Goal: Task Accomplishment & Management: Complete application form

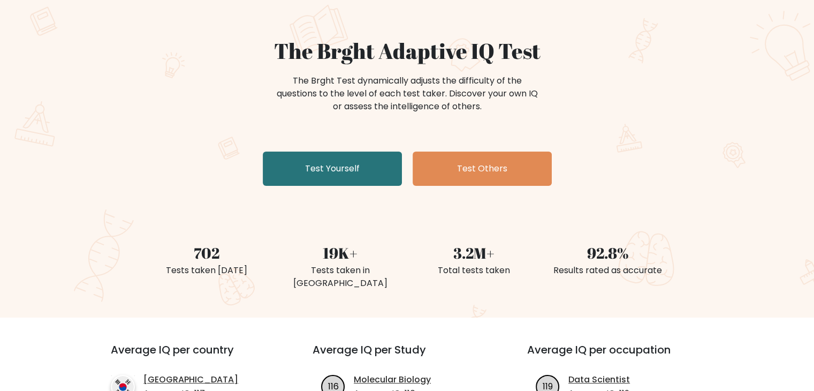
scroll to position [81, 0]
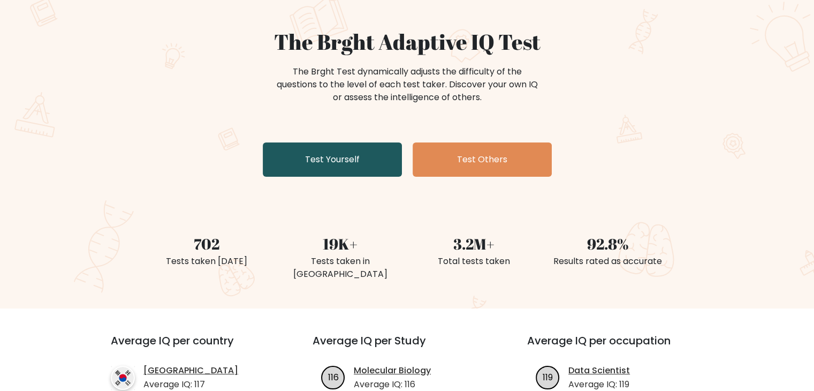
click at [339, 169] on link "Test Yourself" at bounding box center [332, 159] width 139 height 34
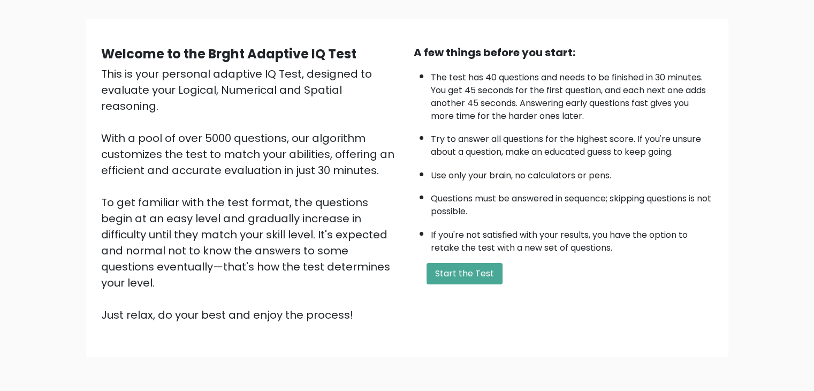
scroll to position [70, 0]
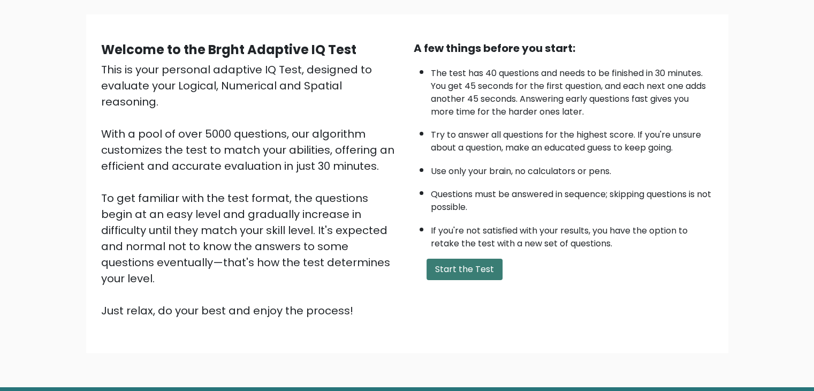
click at [461, 271] on button "Start the Test" at bounding box center [464, 268] width 76 height 21
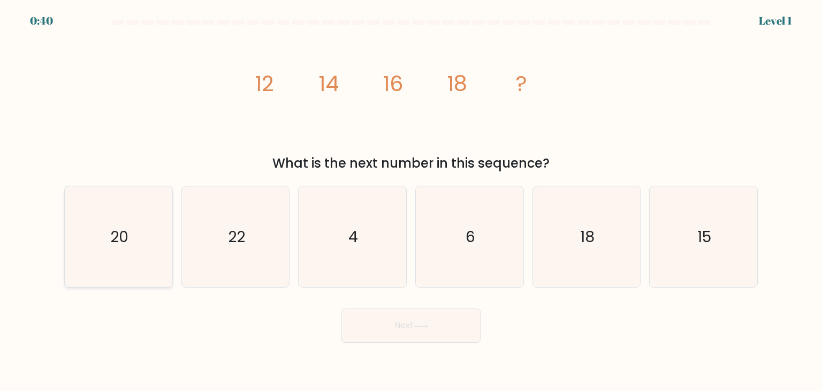
click at [152, 233] on icon "20" at bounding box center [118, 236] width 101 height 101
click at [411, 201] on input "a. 20" at bounding box center [411, 197] width 1 height 5
radio input "true"
click at [385, 329] on button "Next" at bounding box center [410, 325] width 139 height 34
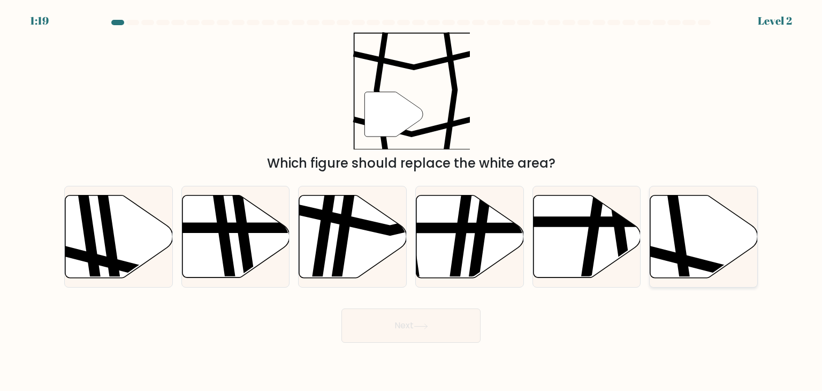
click at [681, 240] on icon at bounding box center [680, 194] width 16 height 217
click at [411, 201] on input "f." at bounding box center [411, 197] width 1 height 5
radio input "true"
click at [400, 313] on button "Next" at bounding box center [410, 325] width 139 height 34
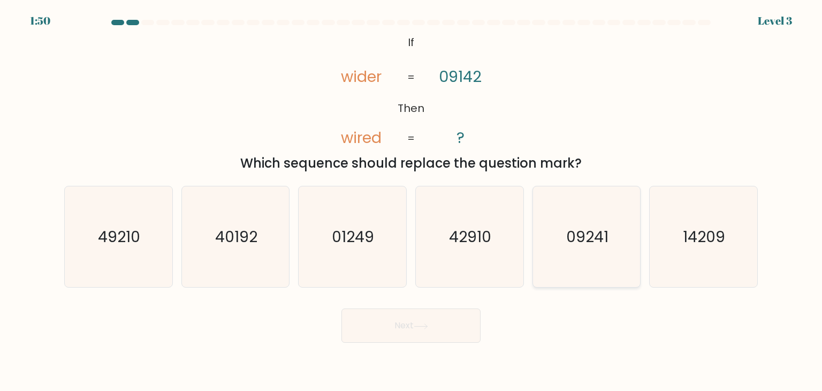
click at [568, 232] on text "09241" at bounding box center [587, 236] width 42 height 21
click at [411, 201] on input "e. 09241" at bounding box center [411, 197] width 1 height 5
radio input "true"
click at [386, 327] on button "Next" at bounding box center [410, 325] width 139 height 34
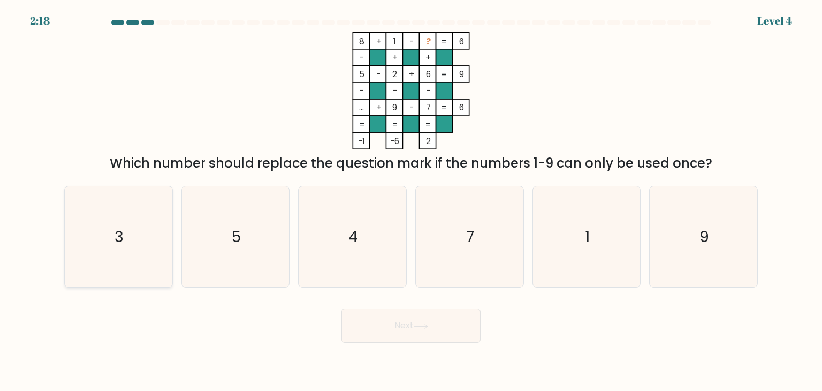
click at [132, 223] on icon "3" at bounding box center [118, 236] width 101 height 101
click at [411, 201] on input "a. 3" at bounding box center [411, 197] width 1 height 5
radio input "true"
click at [387, 332] on button "Next" at bounding box center [410, 325] width 139 height 34
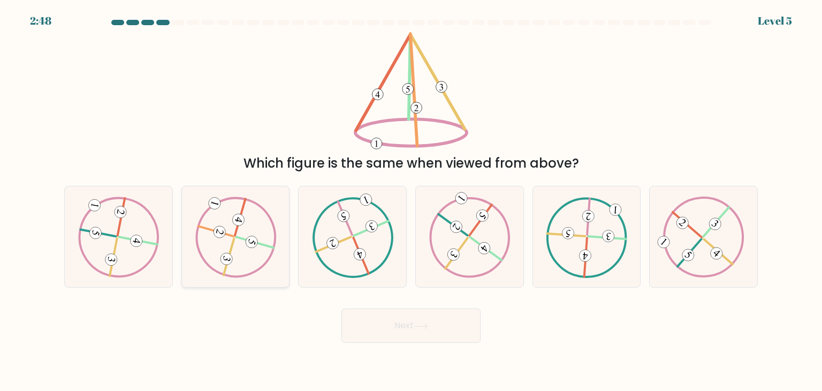
click at [245, 252] on icon at bounding box center [235, 236] width 81 height 81
click at [411, 201] on input "b." at bounding box center [411, 197] width 1 height 5
radio input "true"
click at [373, 326] on button "Next" at bounding box center [410, 325] width 139 height 34
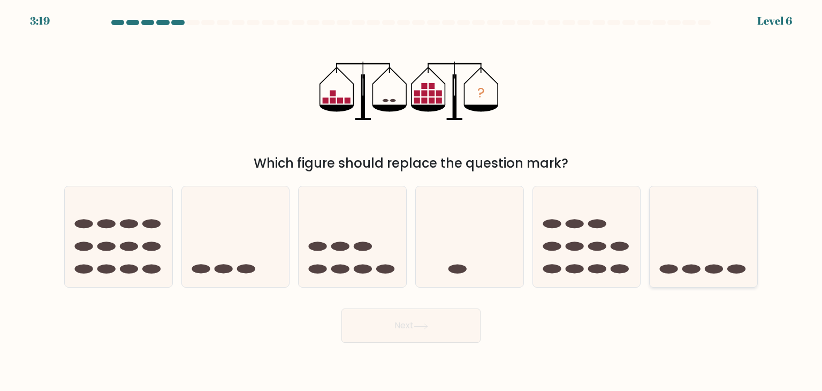
click at [703, 226] on icon at bounding box center [703, 236] width 108 height 89
click at [411, 201] on input "f." at bounding box center [411, 197] width 1 height 5
radio input "true"
click at [383, 330] on button "Next" at bounding box center [410, 325] width 139 height 34
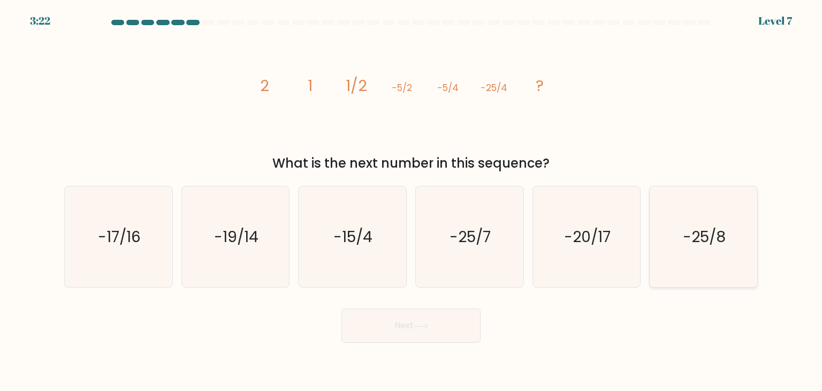
drag, startPoint x: 693, startPoint y: 228, endPoint x: 663, endPoint y: 238, distance: 31.5
click at [693, 228] on text "-25/8" at bounding box center [704, 236] width 43 height 21
click at [411, 201] on input "f. -25/8" at bounding box center [411, 197] width 1 height 5
radio input "true"
click at [363, 328] on button "Next" at bounding box center [410, 325] width 139 height 34
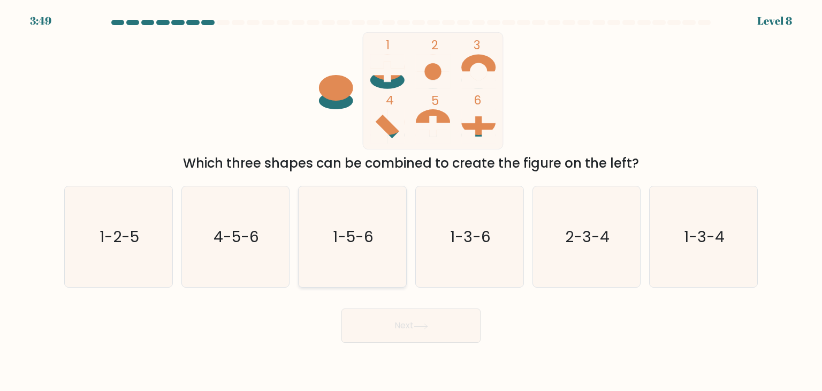
click at [365, 267] on icon "1-5-6" at bounding box center [352, 236] width 101 height 101
click at [411, 201] on input "c. 1-5-6" at bounding box center [411, 197] width 1 height 5
radio input "true"
click at [389, 328] on button "Next" at bounding box center [410, 325] width 139 height 34
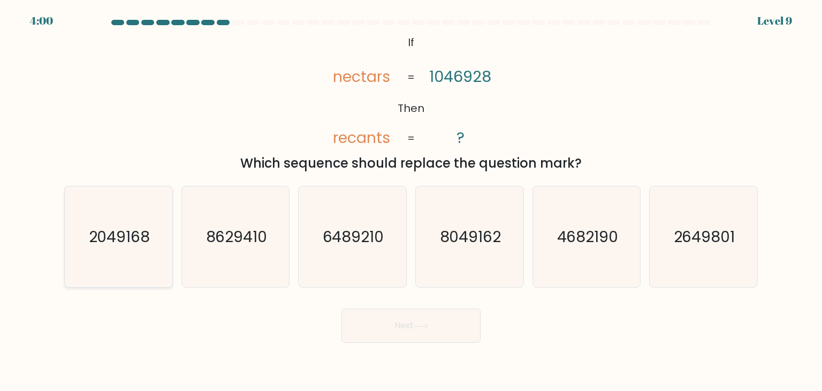
click at [101, 221] on icon "2049168" at bounding box center [118, 236] width 101 height 101
click at [411, 201] on input "a. 2049168" at bounding box center [411, 197] width 1 height 5
radio input "true"
click at [405, 322] on button "Next" at bounding box center [410, 325] width 139 height 34
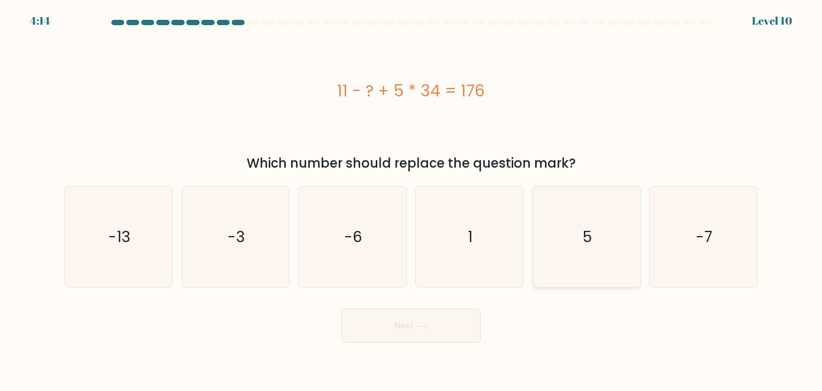
click at [537, 238] on icon "5" at bounding box center [586, 236] width 101 height 101
click at [411, 201] on input "e. 5" at bounding box center [411, 197] width 1 height 5
radio input "true"
click at [383, 325] on button "Next" at bounding box center [410, 325] width 139 height 34
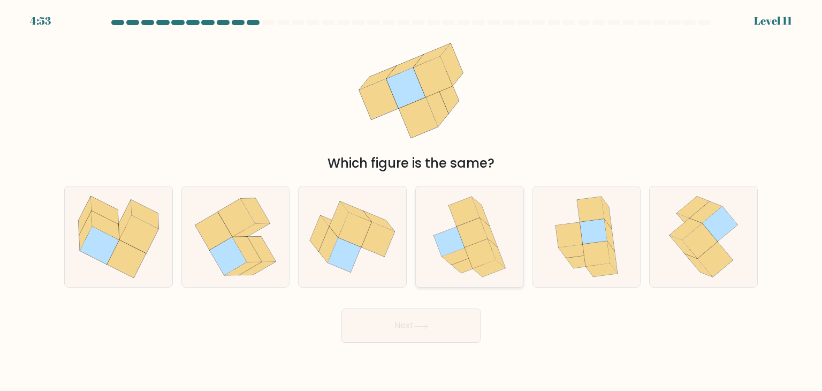
click at [506, 223] on icon at bounding box center [469, 236] width 89 height 101
click at [411, 201] on input "d." at bounding box center [411, 197] width 1 height 5
radio input "true"
click at [596, 229] on icon at bounding box center [593, 231] width 27 height 25
click at [411, 201] on input "e." at bounding box center [411, 197] width 1 height 5
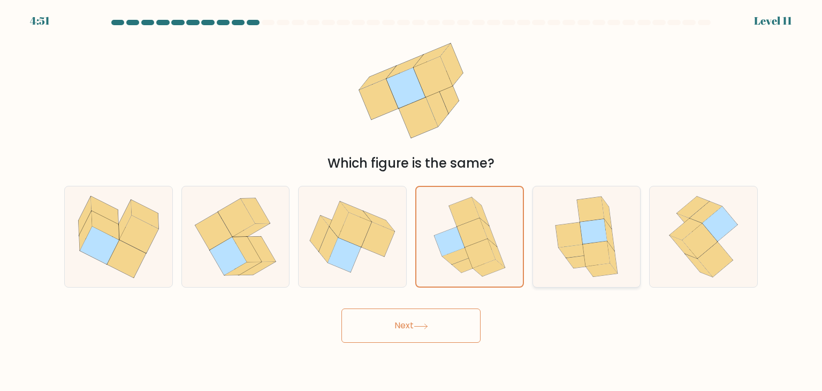
radio input "true"
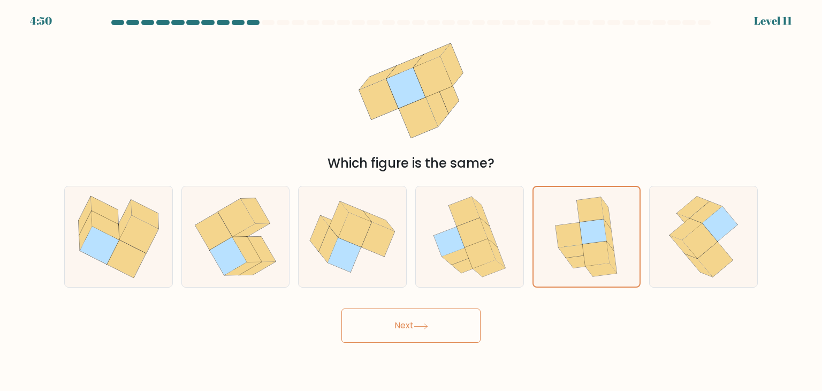
click at [415, 327] on button "Next" at bounding box center [410, 325] width 139 height 34
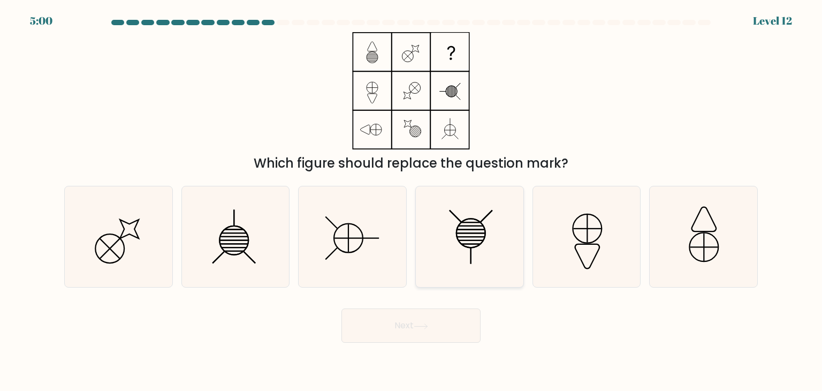
click at [459, 242] on icon at bounding box center [469, 236] width 101 height 101
click at [411, 201] on input "d." at bounding box center [411, 197] width 1 height 5
radio input "true"
click at [381, 325] on button "Next" at bounding box center [410, 325] width 139 height 34
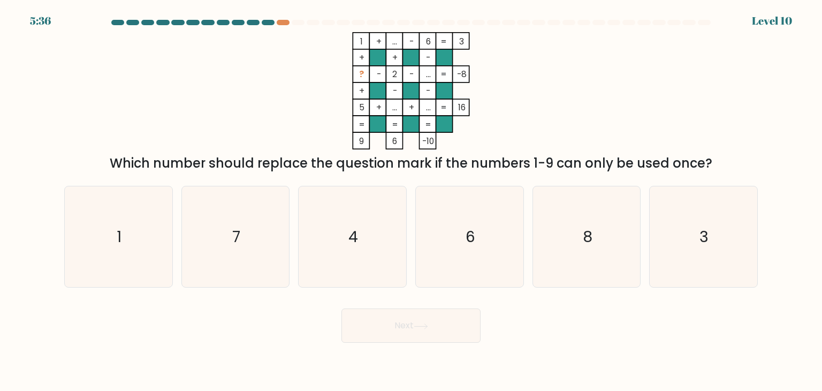
click at [265, 25] on div at bounding box center [268, 22] width 13 height 5
click at [285, 24] on div at bounding box center [283, 22] width 13 height 5
click at [679, 238] on icon "3" at bounding box center [703, 236] width 101 height 101
click at [411, 201] on input "f. 3" at bounding box center [411, 197] width 1 height 5
radio input "true"
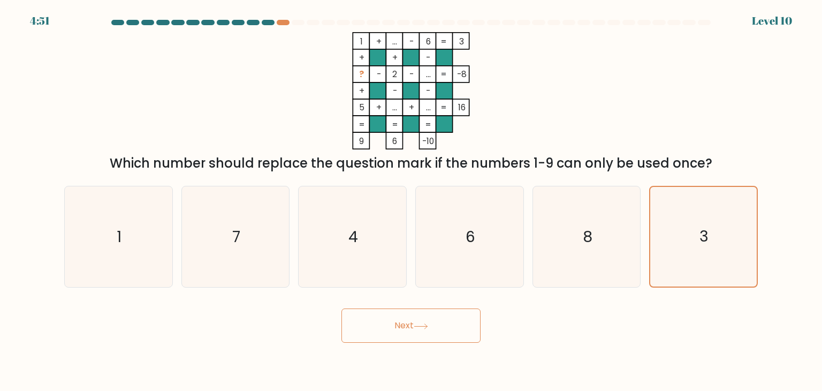
click at [384, 325] on button "Next" at bounding box center [410, 325] width 139 height 34
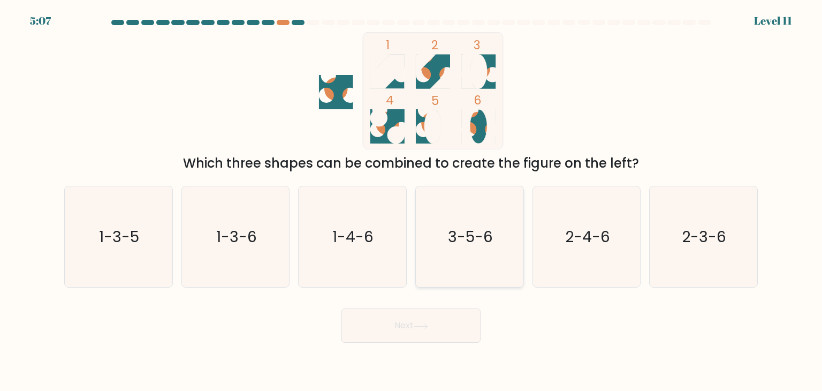
click at [457, 247] on icon "3-5-6" at bounding box center [469, 236] width 101 height 101
click at [411, 201] on input "d. 3-5-6" at bounding box center [411, 197] width 1 height 5
radio input "true"
click at [377, 321] on button "Next" at bounding box center [410, 325] width 139 height 34
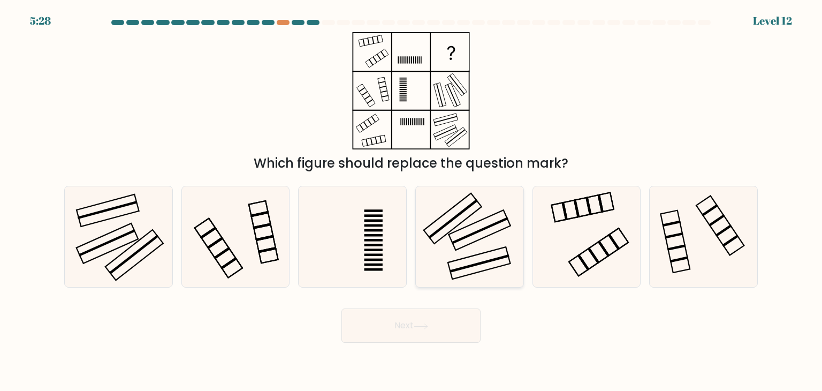
click at [443, 225] on rect at bounding box center [453, 219] width 50 height 40
click at [411, 201] on input "d." at bounding box center [411, 197] width 1 height 5
radio input "true"
click at [365, 328] on button "Next" at bounding box center [410, 325] width 139 height 34
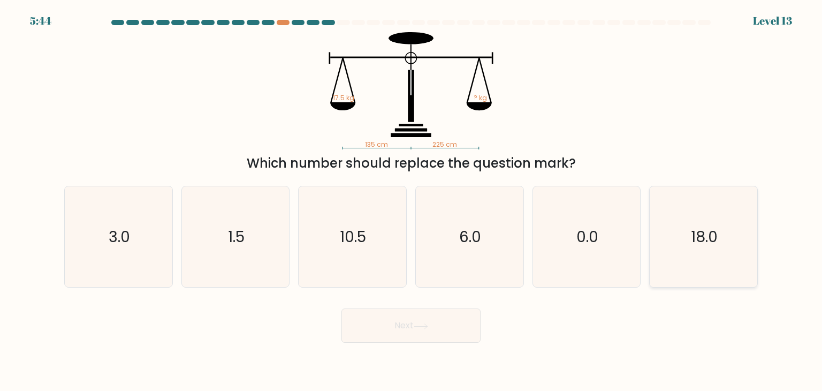
click at [717, 234] on text "18.0" at bounding box center [704, 236] width 27 height 21
click at [411, 201] on input "f. 18.0" at bounding box center [411, 197] width 1 height 5
radio input "true"
click at [317, 246] on icon "10.5" at bounding box center [352, 236] width 101 height 101
click at [411, 201] on input "c. 10.5" at bounding box center [411, 197] width 1 height 5
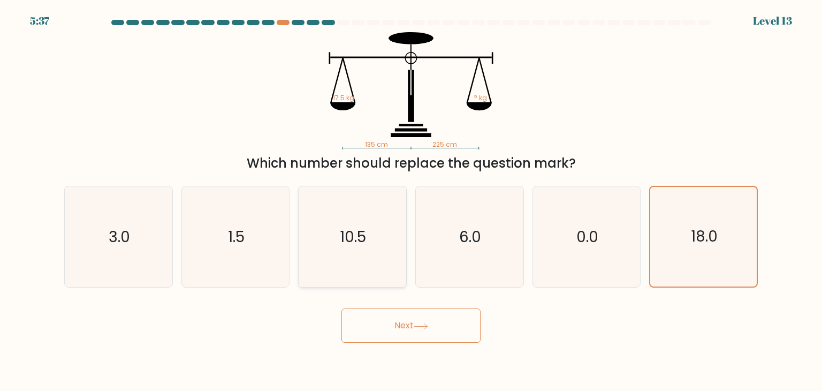
radio input "true"
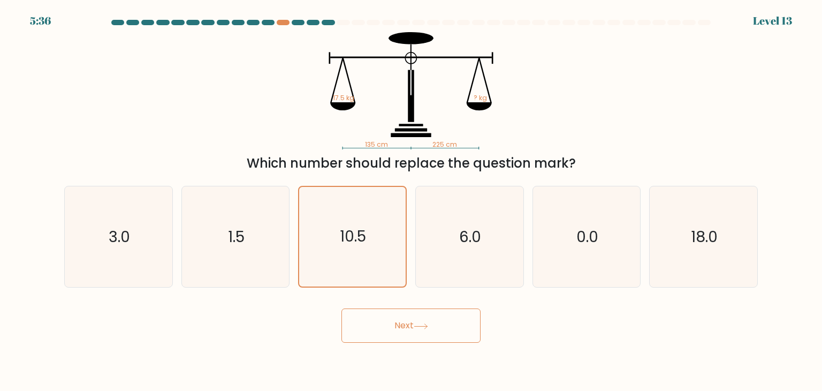
click at [364, 326] on button "Next" at bounding box center [410, 325] width 139 height 34
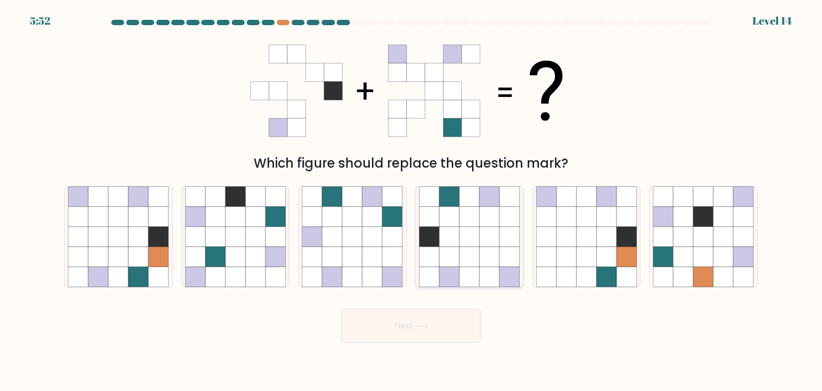
click at [464, 252] on icon at bounding box center [470, 257] width 20 height 20
click at [411, 201] on input "d." at bounding box center [411, 197] width 1 height 5
radio input "true"
click at [370, 335] on button "Next" at bounding box center [410, 325] width 139 height 34
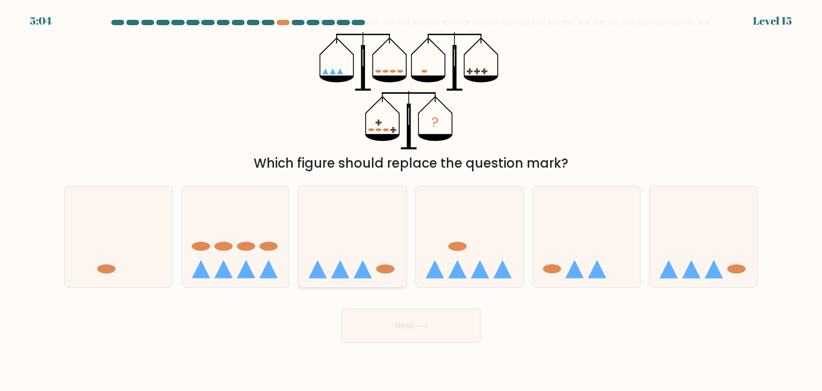
click at [342, 198] on icon at bounding box center [352, 236] width 108 height 89
click at [411, 198] on input "c." at bounding box center [411, 197] width 1 height 5
radio input "true"
click at [371, 331] on button "Next" at bounding box center [410, 325] width 139 height 34
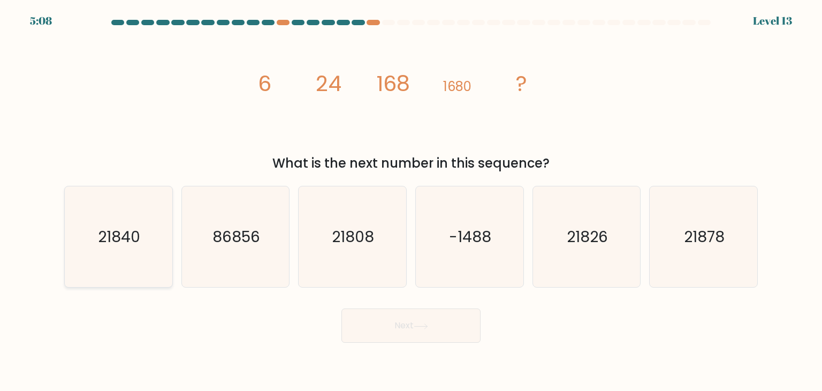
click at [118, 234] on text "21840" at bounding box center [119, 236] width 42 height 21
click at [411, 201] on input "a. 21840" at bounding box center [411, 197] width 1 height 5
radio input "true"
click at [384, 323] on button "Next" at bounding box center [410, 325] width 139 height 34
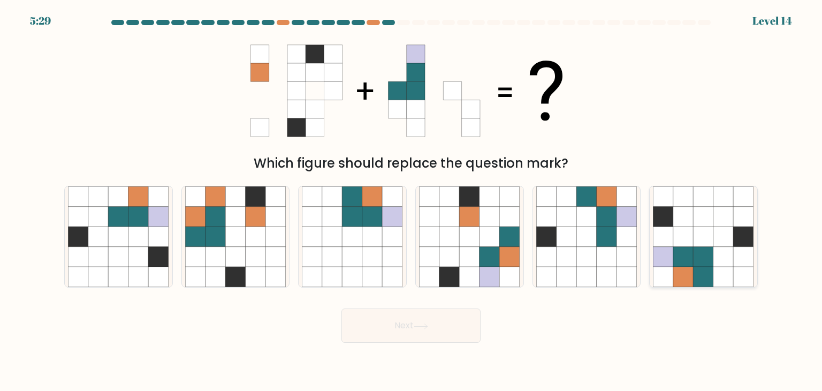
click at [685, 241] on icon at bounding box center [683, 236] width 20 height 20
click at [411, 201] on input "f." at bounding box center [411, 197] width 1 height 5
radio input "true"
click at [358, 328] on button "Next" at bounding box center [410, 325] width 139 height 34
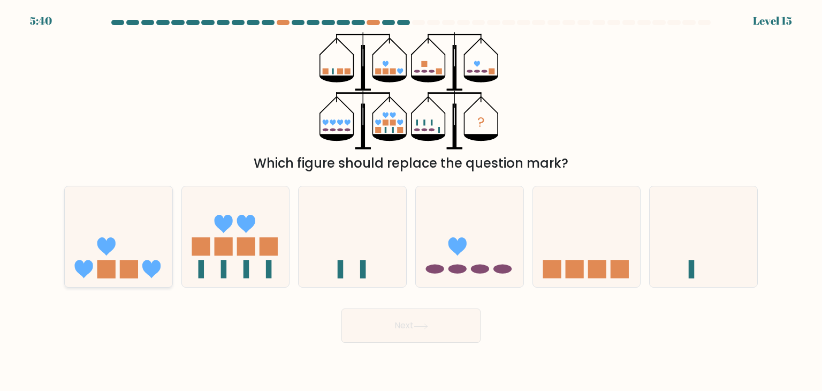
click at [120, 281] on icon at bounding box center [119, 236] width 108 height 89
click at [411, 201] on input "a." at bounding box center [411, 197] width 1 height 5
radio input "true"
click at [350, 316] on button "Next" at bounding box center [410, 325] width 139 height 34
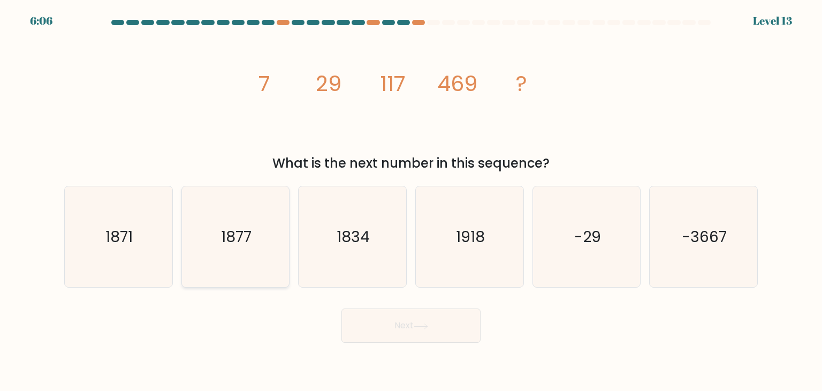
click at [244, 239] on text "1877" at bounding box center [236, 236] width 30 height 21
click at [411, 201] on input "b. 1877" at bounding box center [411, 197] width 1 height 5
radio input "true"
click at [402, 332] on button "Next" at bounding box center [410, 325] width 139 height 34
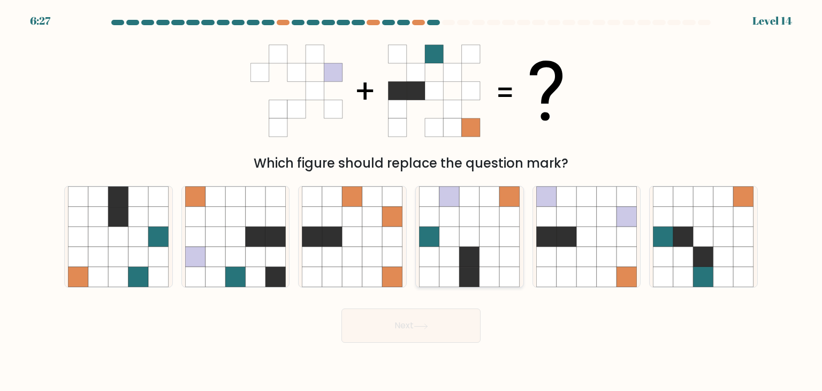
click at [439, 233] on icon at bounding box center [429, 236] width 20 height 20
click at [411, 201] on input "d." at bounding box center [411, 197] width 1 height 5
radio input "true"
click at [395, 327] on button "Next" at bounding box center [410, 325] width 139 height 34
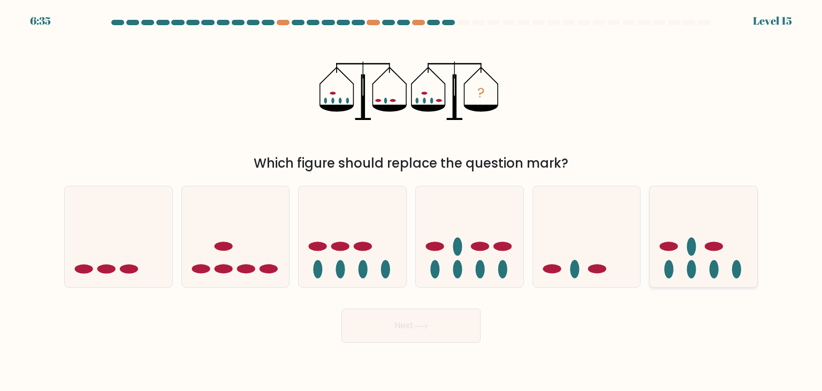
click at [672, 270] on ellipse at bounding box center [668, 269] width 9 height 18
click at [411, 201] on input "f." at bounding box center [411, 197] width 1 height 5
radio input "true"
click at [375, 326] on button "Next" at bounding box center [410, 325] width 139 height 34
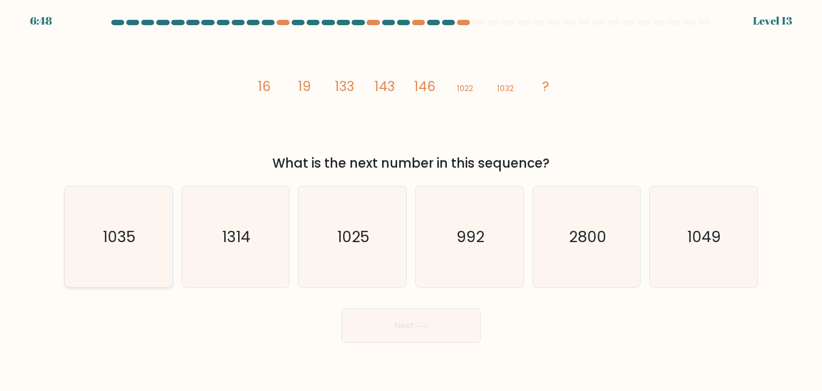
click at [124, 243] on text "1035" at bounding box center [119, 236] width 33 height 21
click at [411, 201] on input "a. 1035" at bounding box center [411, 197] width 1 height 5
radio input "true"
click at [405, 336] on button "Next" at bounding box center [410, 325] width 139 height 34
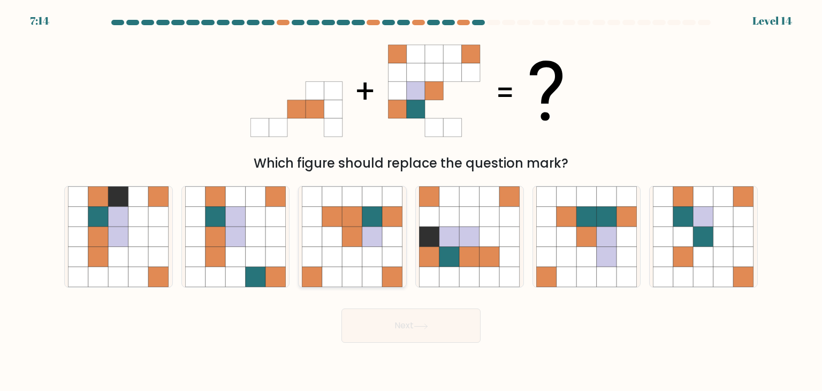
click at [361, 265] on icon at bounding box center [352, 257] width 20 height 20
click at [411, 201] on input "c." at bounding box center [411, 197] width 1 height 5
radio input "true"
click at [372, 317] on button "Next" at bounding box center [410, 325] width 139 height 34
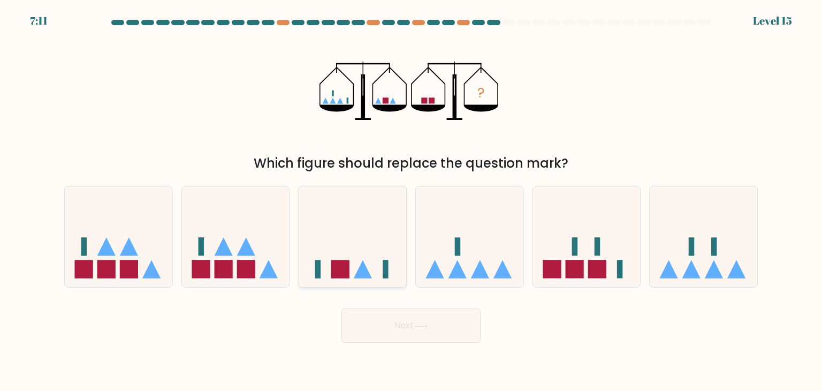
click at [373, 255] on icon at bounding box center [352, 236] width 108 height 89
click at [411, 201] on input "c." at bounding box center [411, 197] width 1 height 5
radio input "true"
click at [382, 319] on button "Next" at bounding box center [410, 325] width 139 height 34
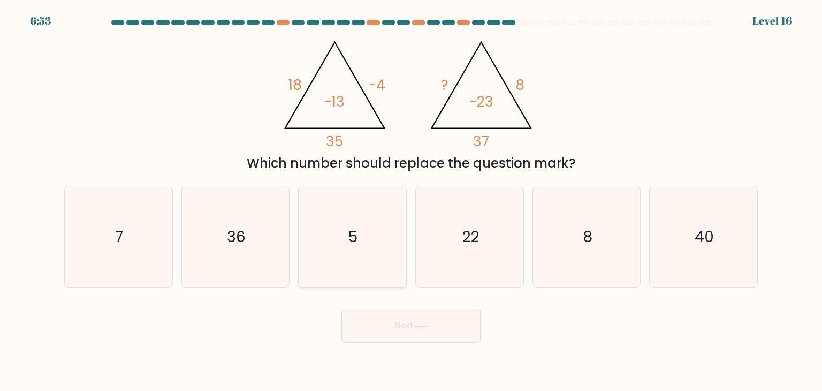
click at [329, 232] on icon "5" at bounding box center [352, 236] width 101 height 101
click at [411, 201] on input "c. 5" at bounding box center [411, 197] width 1 height 5
radio input "true"
click at [366, 318] on button "Next" at bounding box center [410, 325] width 139 height 34
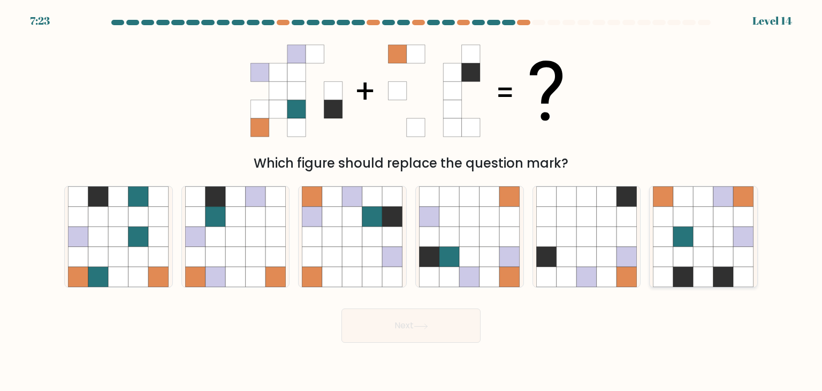
click at [726, 209] on icon at bounding box center [723, 216] width 20 height 20
click at [411, 201] on input "f." at bounding box center [411, 197] width 1 height 5
radio input "true"
click at [408, 317] on button "Next" at bounding box center [410, 325] width 139 height 34
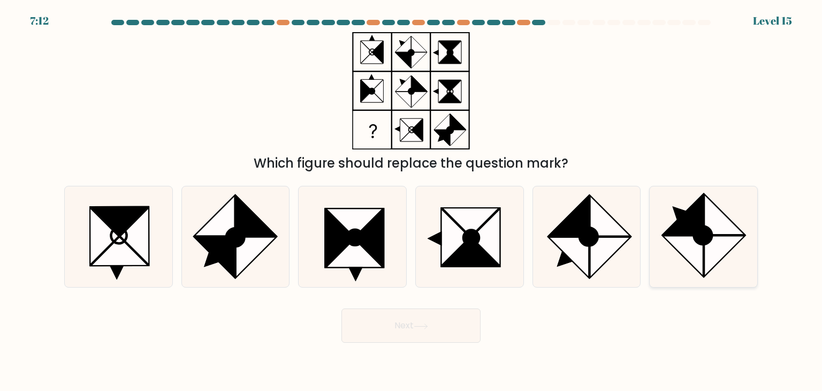
click at [680, 251] on icon at bounding box center [683, 256] width 41 height 41
click at [411, 201] on input "f." at bounding box center [411, 197] width 1 height 5
radio input "true"
click at [403, 323] on button "Next" at bounding box center [410, 325] width 139 height 34
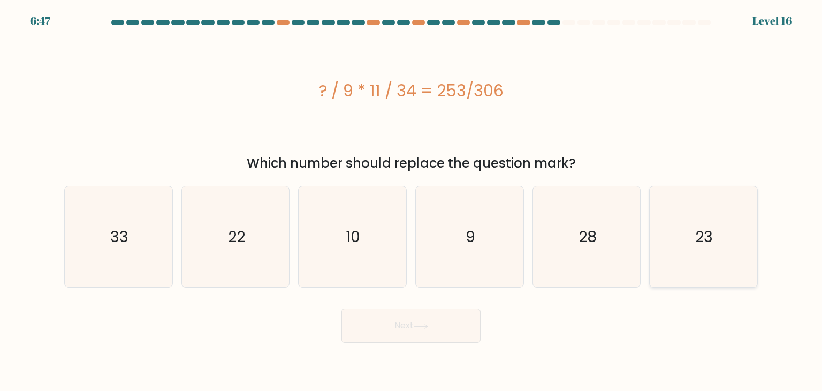
click at [698, 241] on text "23" at bounding box center [704, 236] width 18 height 21
click at [411, 201] on input "f. 23" at bounding box center [411, 197] width 1 height 5
radio input "true"
click at [383, 332] on button "Next" at bounding box center [410, 325] width 139 height 34
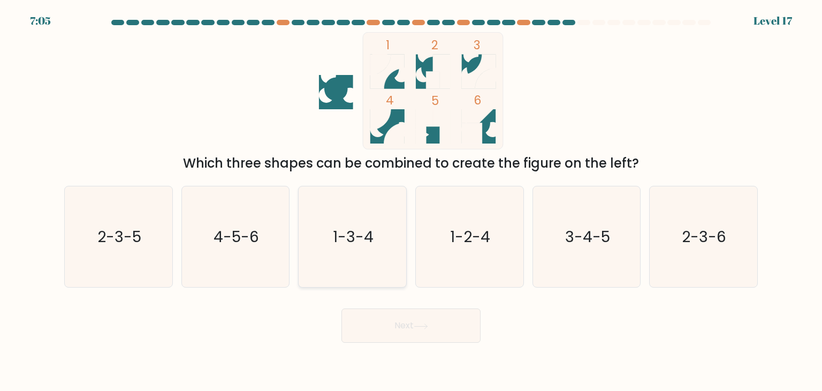
click at [366, 281] on icon "1-3-4" at bounding box center [352, 236] width 101 height 101
click at [411, 201] on input "c. 1-3-4" at bounding box center [411, 197] width 1 height 5
radio input "true"
click at [381, 321] on button "Next" at bounding box center [410, 325] width 139 height 34
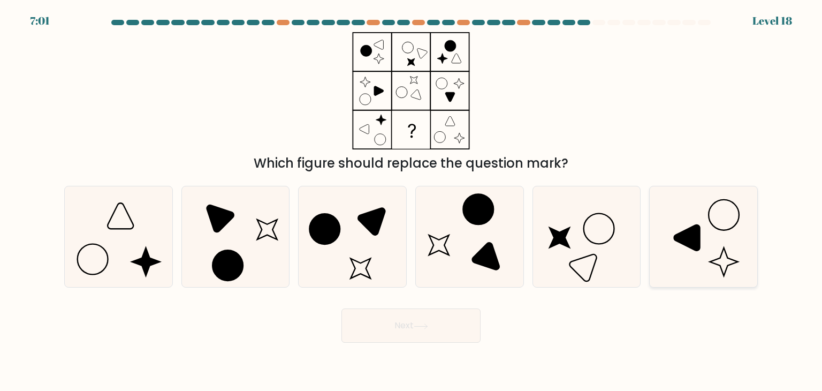
click at [721, 251] on icon at bounding box center [703, 236] width 101 height 101
click at [411, 201] on input "f." at bounding box center [411, 197] width 1 height 5
radio input "true"
click at [422, 320] on button "Next" at bounding box center [410, 325] width 139 height 34
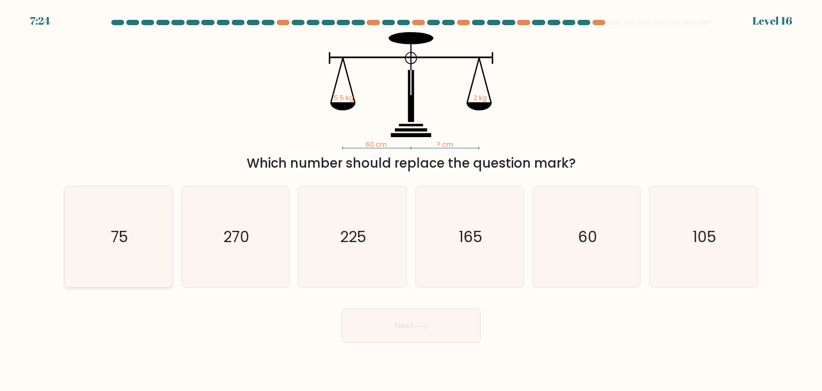
click at [146, 256] on icon "75" at bounding box center [118, 236] width 101 height 101
click at [411, 201] on input "a. 75" at bounding box center [411, 197] width 1 height 5
radio input "true"
click at [368, 325] on button "Next" at bounding box center [410, 325] width 139 height 34
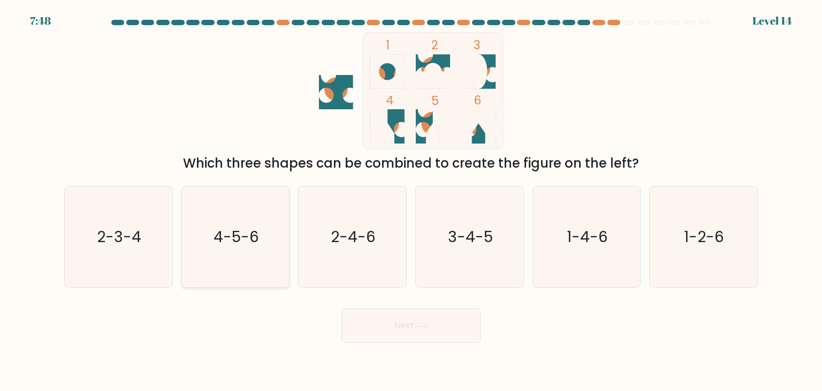
click at [245, 223] on icon "4-5-6" at bounding box center [235, 236] width 101 height 101
click at [411, 201] on input "b. 4-5-6" at bounding box center [411, 197] width 1 height 5
radio input "true"
click at [362, 325] on button "Next" at bounding box center [410, 325] width 139 height 34
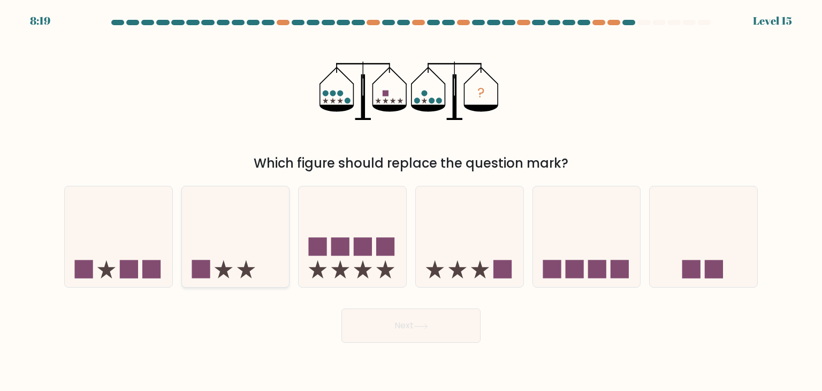
click at [240, 229] on icon at bounding box center [236, 236] width 108 height 89
click at [411, 201] on input "b." at bounding box center [411, 197] width 1 height 5
radio input "true"
click at [378, 328] on button "Next" at bounding box center [410, 325] width 139 height 34
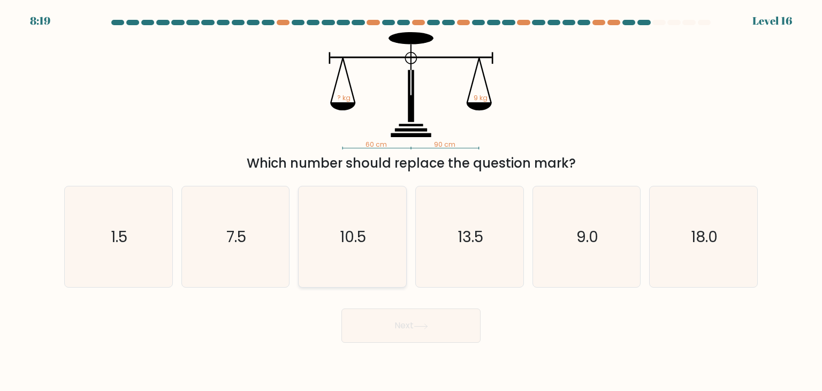
click at [357, 247] on text "10.5" at bounding box center [353, 236] width 26 height 21
click at [411, 201] on input "c. 10.5" at bounding box center [411, 197] width 1 height 5
radio input "true"
click at [368, 320] on button "Next" at bounding box center [410, 325] width 139 height 34
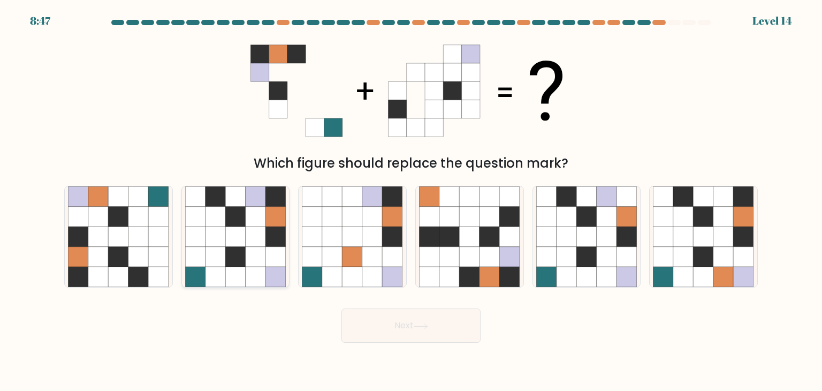
click at [229, 251] on icon at bounding box center [235, 257] width 20 height 20
click at [411, 201] on input "b." at bounding box center [411, 197] width 1 height 5
radio input "true"
click at [364, 316] on button "Next" at bounding box center [410, 325] width 139 height 34
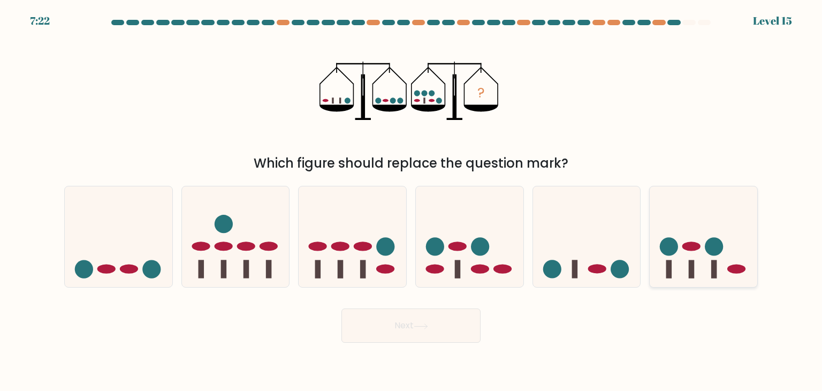
click at [701, 229] on icon at bounding box center [703, 236] width 108 height 89
click at [411, 201] on input "f." at bounding box center [411, 197] width 1 height 5
radio input "true"
click at [359, 328] on button "Next" at bounding box center [410, 325] width 139 height 34
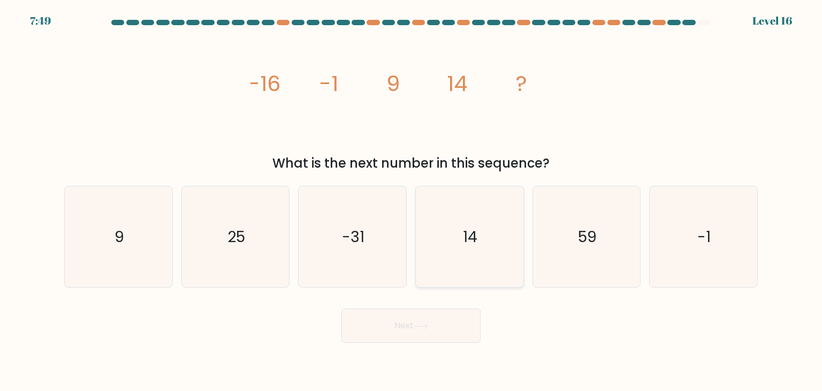
click at [496, 249] on icon "14" at bounding box center [469, 236] width 101 height 101
click at [411, 201] on input "d. 14" at bounding box center [411, 197] width 1 height 5
radio input "true"
click at [429, 329] on button "Next" at bounding box center [410, 325] width 139 height 34
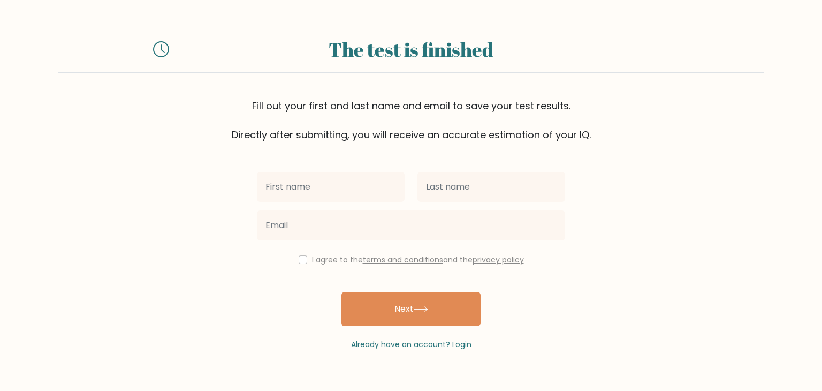
click at [302, 181] on input "text" at bounding box center [331, 187] width 148 height 30
type input "a"
type input "Z"
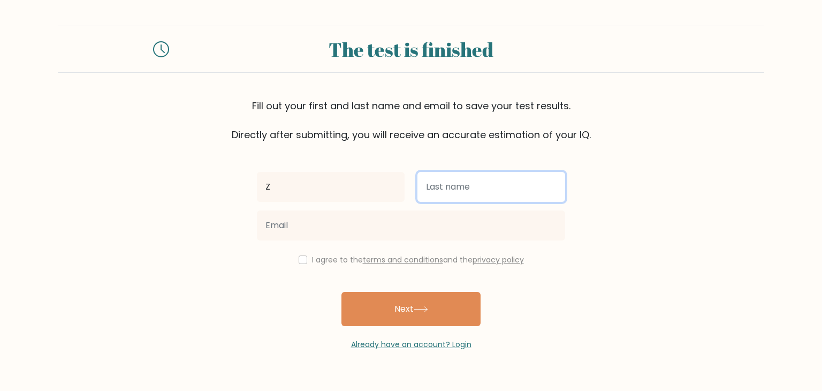
click at [439, 187] on input "text" at bounding box center [491, 187] width 148 height 30
type input "P"
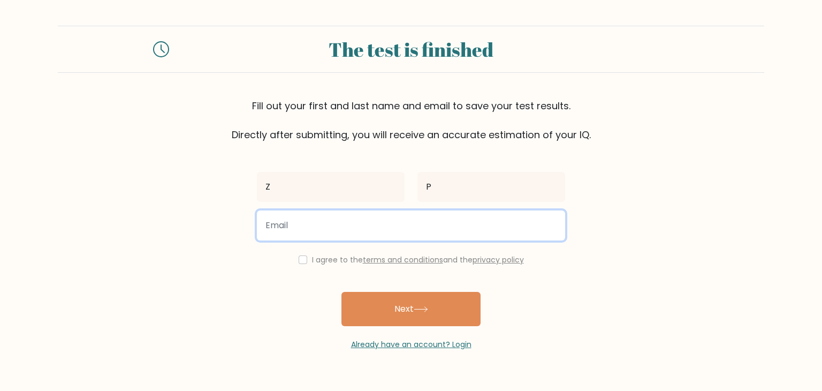
click at [356, 217] on input "email" at bounding box center [411, 225] width 308 height 30
type input "milarumi.skywalker@gmail.com"
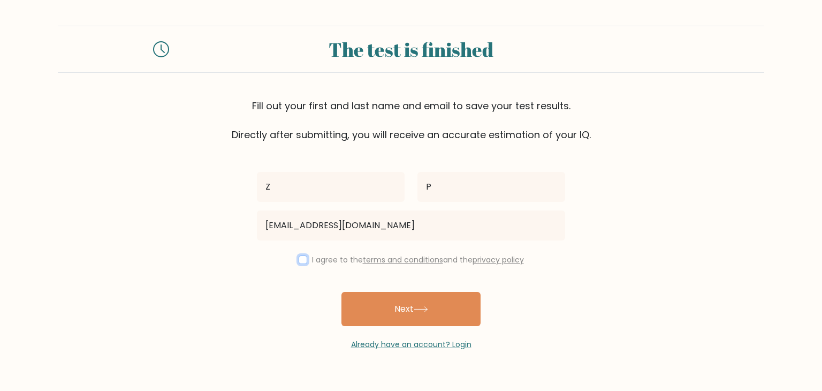
click at [301, 262] on input "checkbox" at bounding box center [302, 259] width 9 height 9
checkbox input "true"
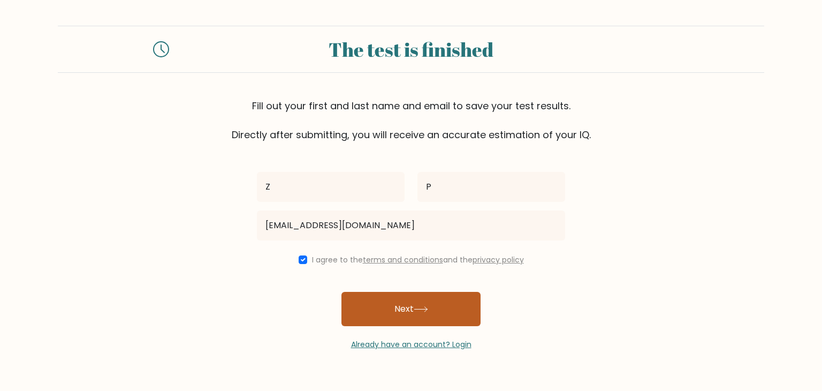
click at [378, 300] on button "Next" at bounding box center [410, 309] width 139 height 34
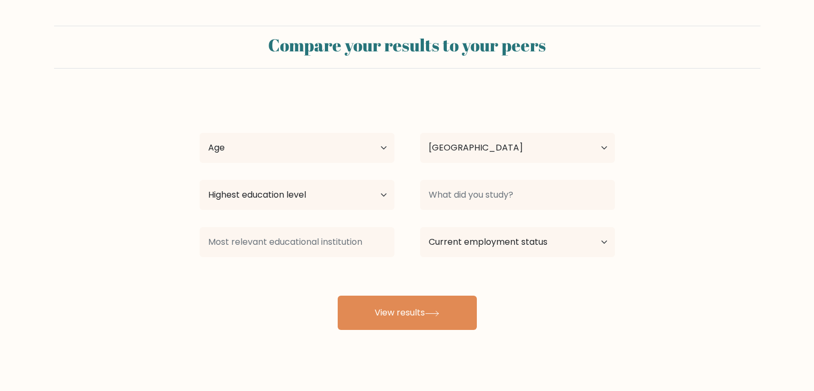
select select "PL"
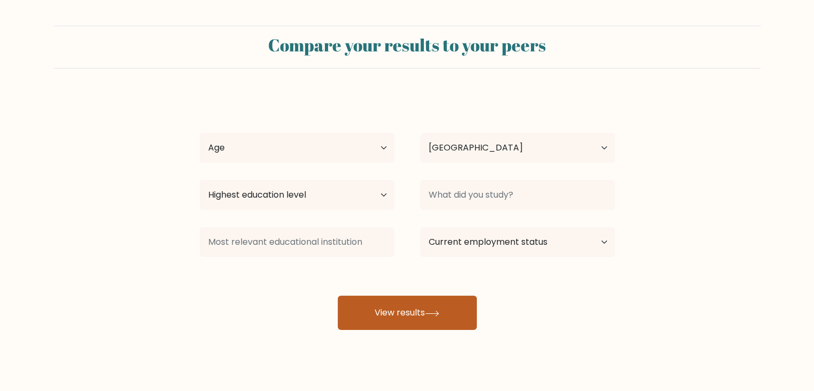
click at [398, 316] on button "View results" at bounding box center [407, 312] width 139 height 34
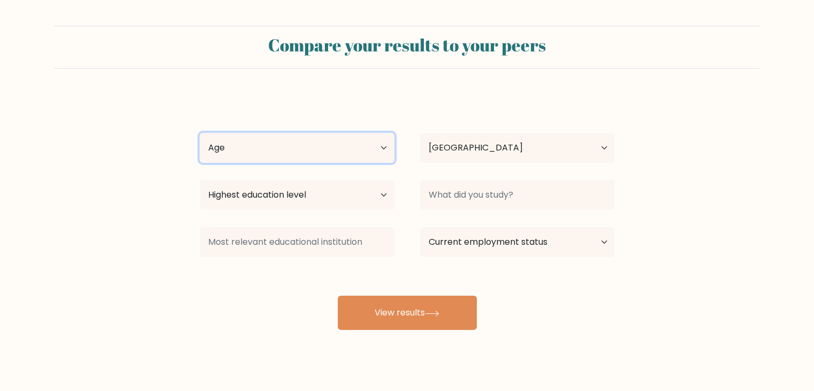
click at [281, 141] on select "Age Under [DEMOGRAPHIC_DATA] [DEMOGRAPHIC_DATA] [DEMOGRAPHIC_DATA] [DEMOGRAPHIC…" at bounding box center [297, 148] width 195 height 30
select select "min_18"
click at [200, 133] on select "Age Under [DEMOGRAPHIC_DATA] [DEMOGRAPHIC_DATA] [DEMOGRAPHIC_DATA] [DEMOGRAPHIC…" at bounding box center [297, 148] width 195 height 30
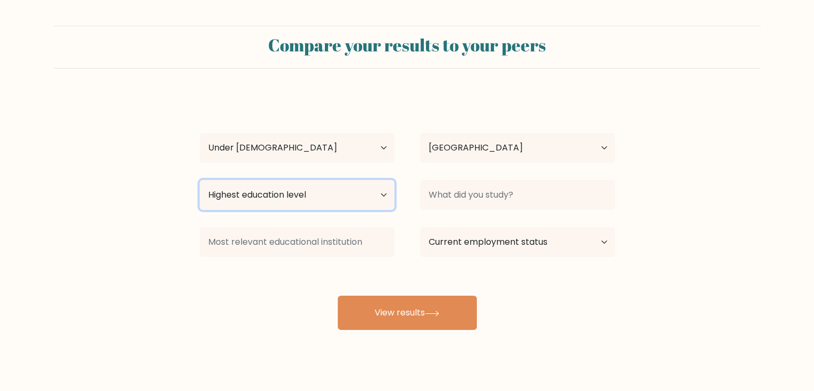
click at [363, 204] on select "Highest education level No schooling Primary Lower Secondary Upper Secondary Oc…" at bounding box center [297, 195] width 195 height 30
select select "upper_secondary"
click at [200, 180] on select "Highest education level No schooling Primary Lower Secondary Upper Secondary Oc…" at bounding box center [297, 195] width 195 height 30
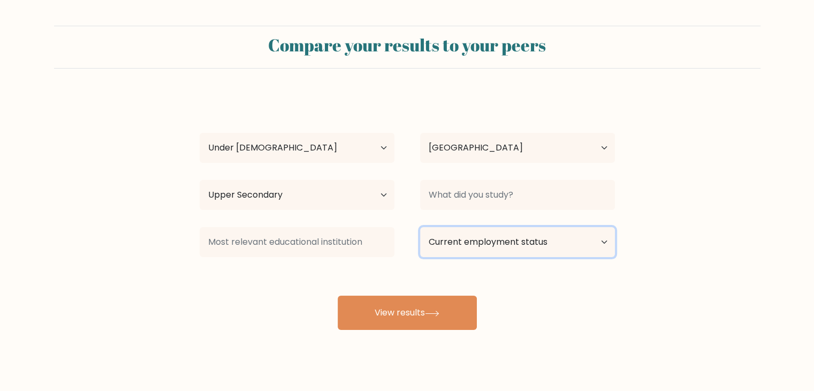
click at [471, 246] on select "Current employment status Employed Student Retired Other / prefer not to answer" at bounding box center [517, 242] width 195 height 30
select select "student"
click at [420, 227] on select "Current employment status Employed Student Retired Other / prefer not to answer" at bounding box center [517, 242] width 195 height 30
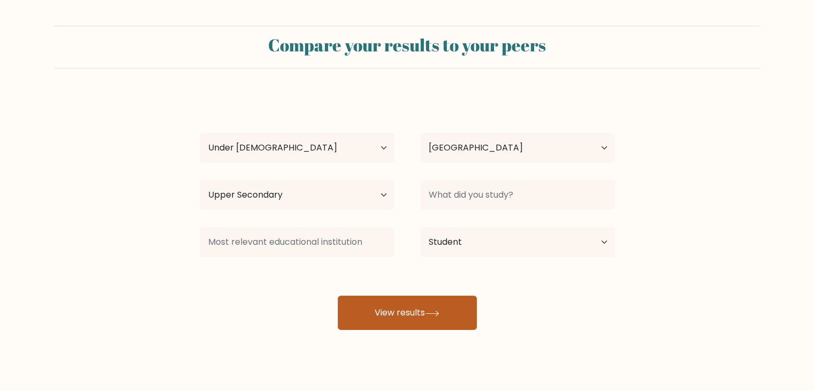
click at [392, 309] on button "View results" at bounding box center [407, 312] width 139 height 34
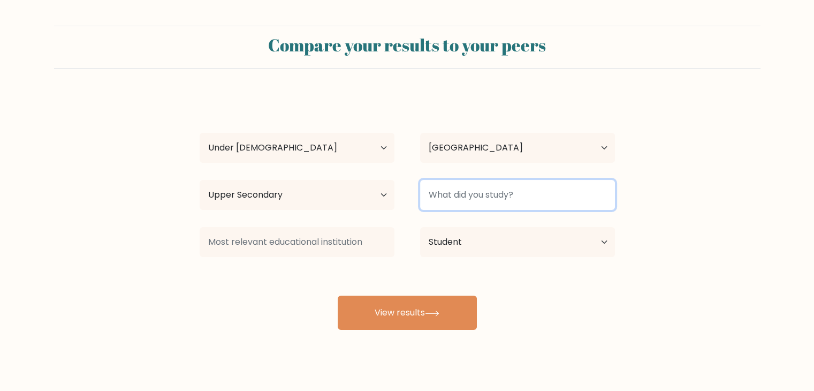
click at [470, 188] on input at bounding box center [517, 195] width 195 height 30
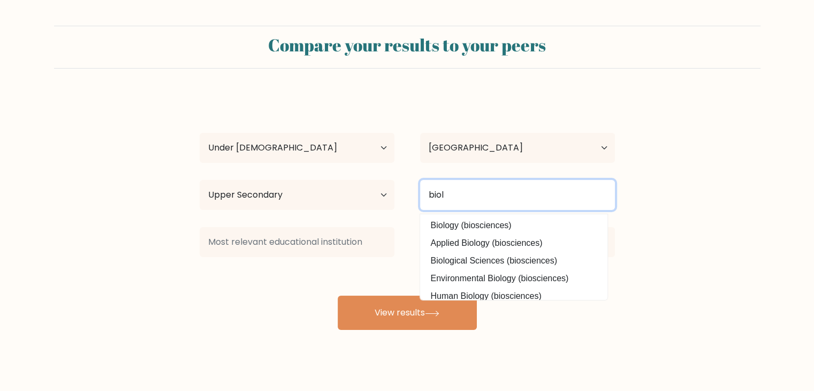
click at [456, 187] on input "biol" at bounding box center [517, 195] width 195 height 30
type input "b"
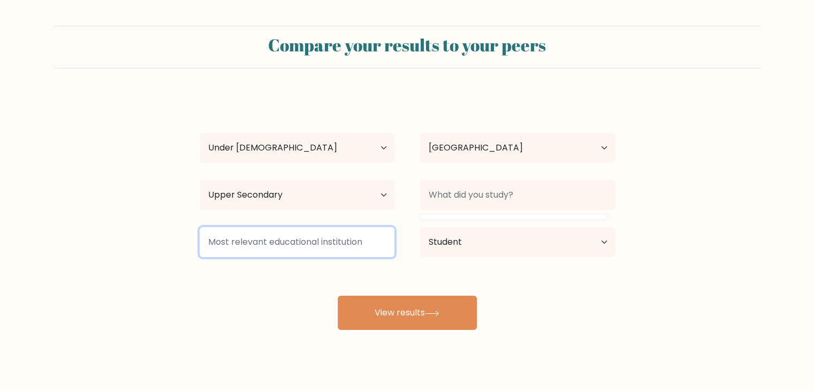
click at [355, 241] on input at bounding box center [297, 242] width 195 height 30
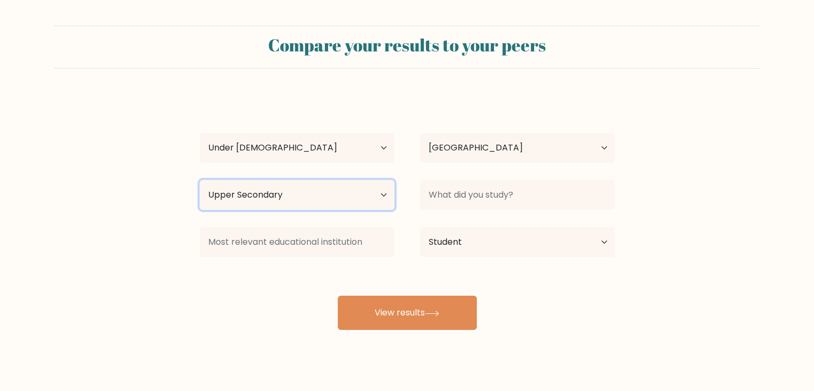
click at [308, 200] on select "Highest education level No schooling Primary Lower Secondary Upper Secondary Oc…" at bounding box center [297, 195] width 195 height 30
click at [200, 180] on select "Highest education level No schooling Primary Lower Secondary Upper Secondary Oc…" at bounding box center [297, 195] width 195 height 30
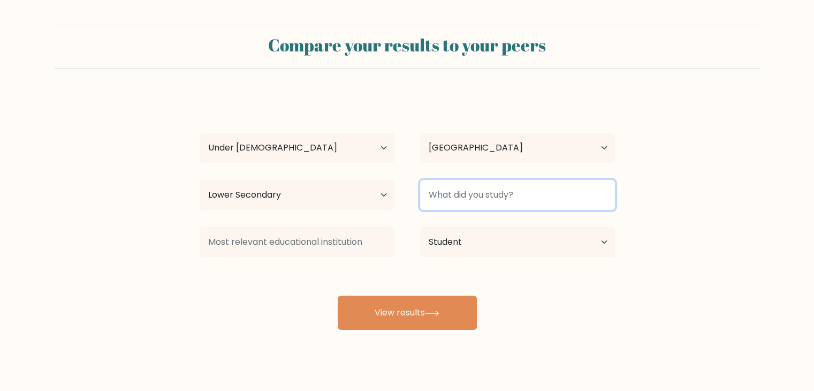
click at [438, 198] on input at bounding box center [517, 195] width 195 height 30
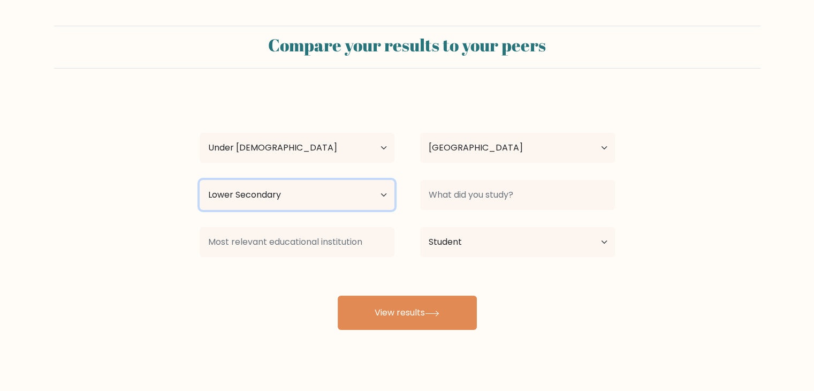
click at [370, 195] on select "Highest education level No schooling Primary Lower Secondary Upper Secondary Oc…" at bounding box center [297, 195] width 195 height 30
select select "upper_secondary"
click at [200, 180] on select "Highest education level No schooling Primary Lower Secondary Upper Secondary Oc…" at bounding box center [297, 195] width 195 height 30
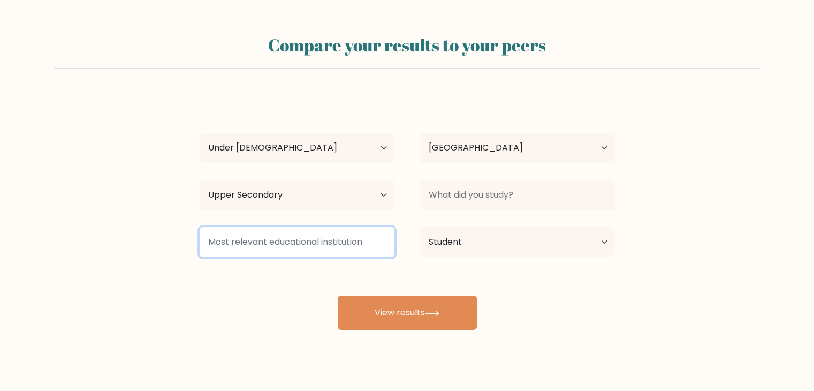
click at [290, 231] on input at bounding box center [297, 242] width 195 height 30
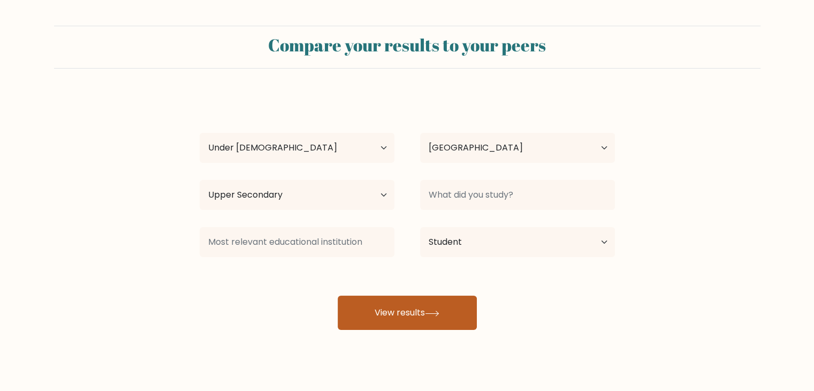
click at [410, 319] on button "View results" at bounding box center [407, 312] width 139 height 34
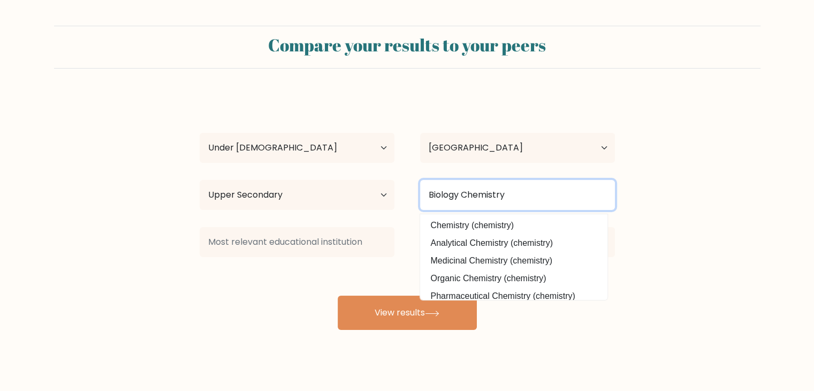
type input "Biology Chemistry"
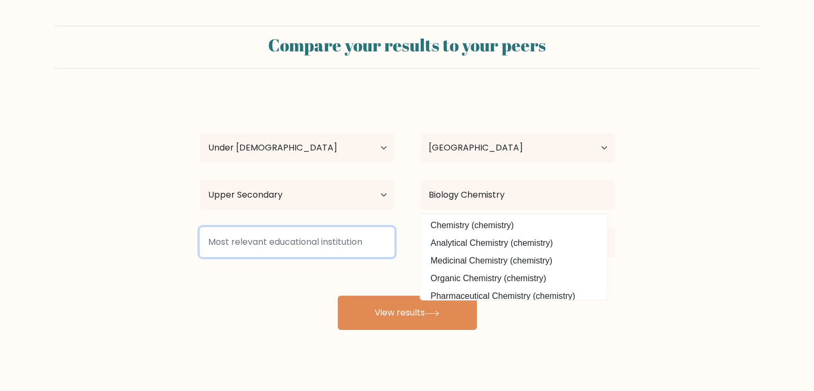
click at [349, 230] on input at bounding box center [297, 242] width 195 height 30
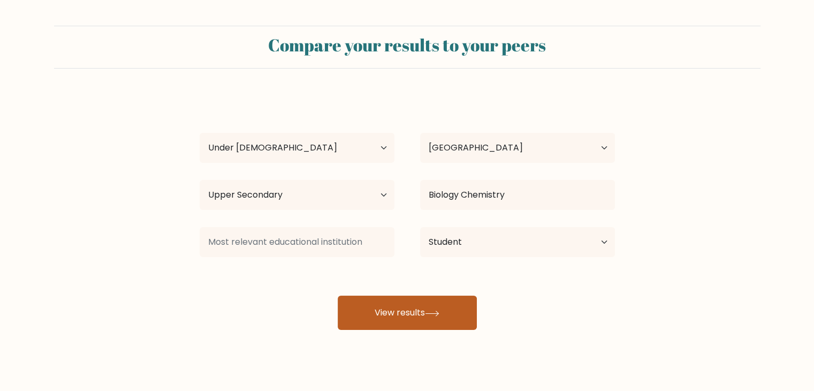
click at [370, 313] on button "View results" at bounding box center [407, 312] width 139 height 34
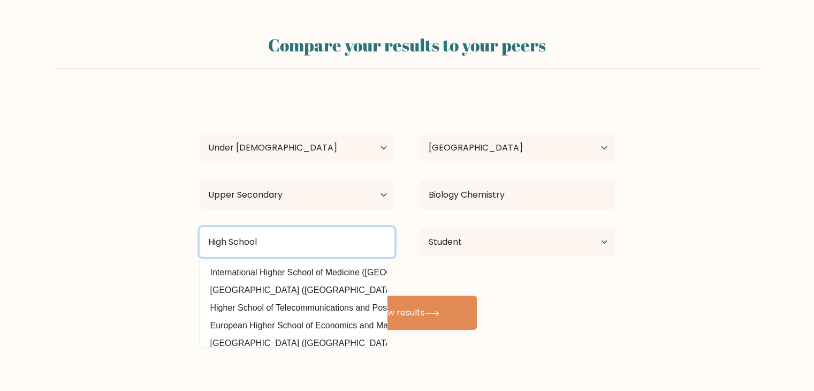
type input "High School"
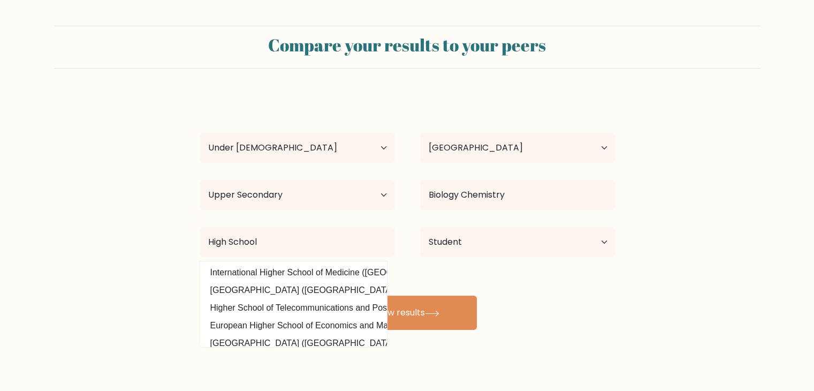
click at [416, 277] on div "Z P Age Under [DEMOGRAPHIC_DATA] [DEMOGRAPHIC_DATA] [DEMOGRAPHIC_DATA] [DEMOGRA…" at bounding box center [407, 211] width 428 height 235
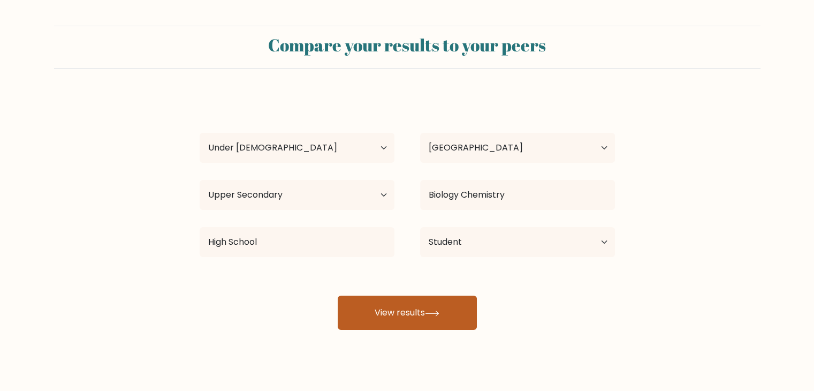
click at [425, 318] on button "View results" at bounding box center [407, 312] width 139 height 34
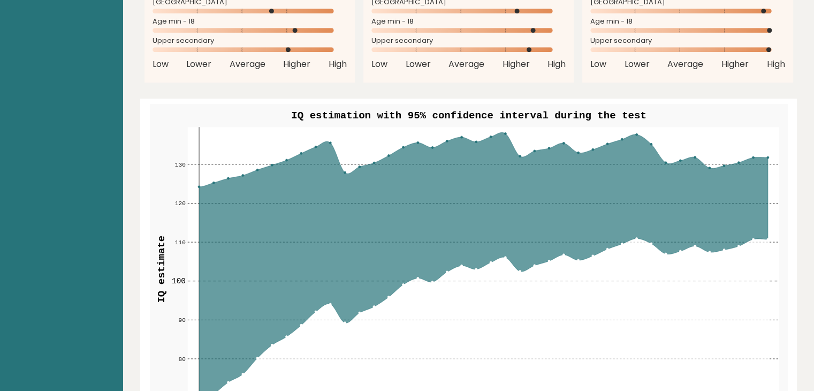
scroll to position [1143, 0]
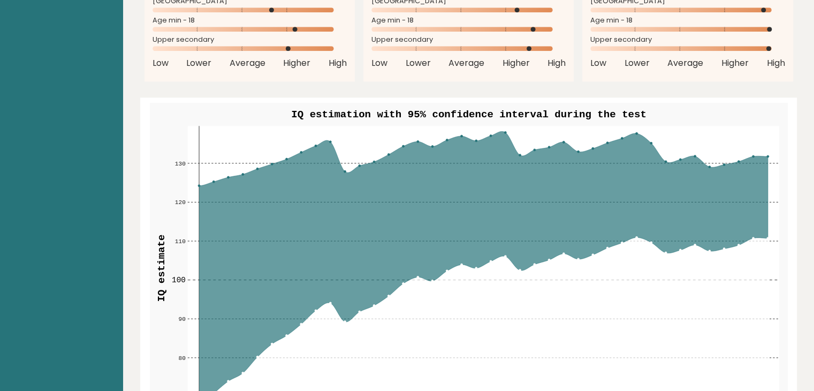
click at [327, 138] on rect at bounding box center [482, 268] width 591 height 284
click at [330, 140] on circle at bounding box center [330, 141] width 2 height 2
drag, startPoint x: 325, startPoint y: 137, endPoint x: 324, endPoint y: 163, distance: 25.1
click at [325, 157] on g "70 70 80 80 90 90 100 100 110 110 120 120 130 130 1 5 10 15 20 25 30 35 40" at bounding box center [475, 272] width 607 height 293
drag, startPoint x: 311, startPoint y: 200, endPoint x: 319, endPoint y: 141, distance: 59.4
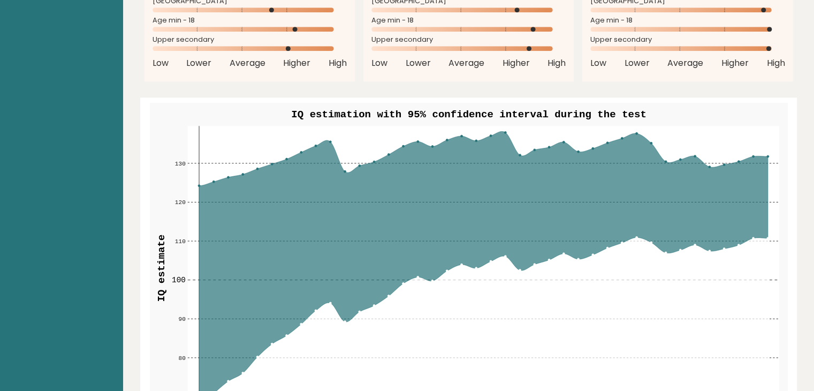
click at [319, 142] on g "70 70 80 80 90 90 100 100 110 110 120 120 130 130 1 5 10 15 20 25 30 35 40" at bounding box center [475, 272] width 607 height 293
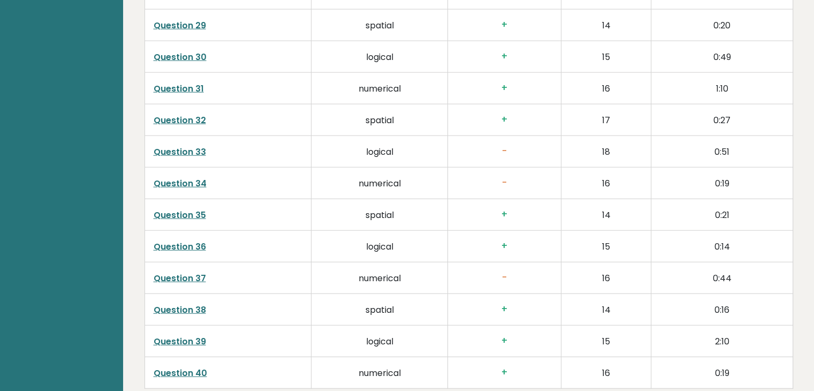
scroll to position [2720, 0]
